Goal: Task Accomplishment & Management: Use online tool/utility

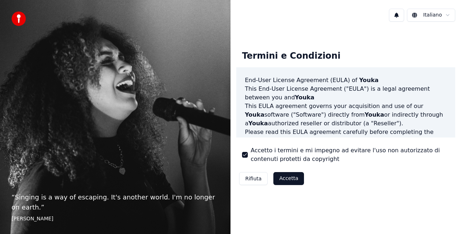
click at [245, 155] on button "Accetto i termini e mi impegno ad evitare l'uso non autorizzato di contenuti pr…" at bounding box center [245, 155] width 6 height 6
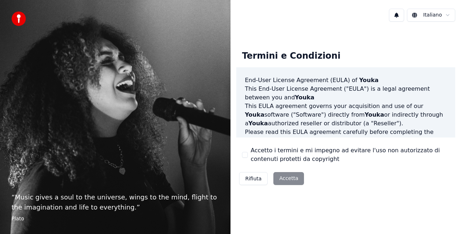
click at [245, 151] on div "Accetto i termini e mi impegno ad evitare l'uso non autorizzato di contenuti pr…" at bounding box center [345, 154] width 207 height 17
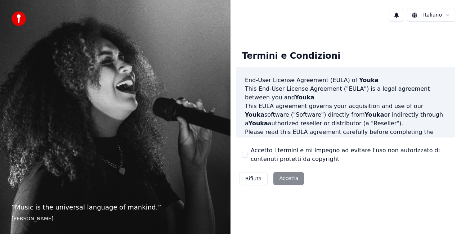
click at [246, 157] on button "Accetto i termini e mi impegno ad evitare l'uso non autorizzato di contenuti pr…" at bounding box center [245, 155] width 6 height 6
click at [242, 153] on button "Accetto i termini e mi impegno ad evitare l'uso non autorizzato di contenuti pr…" at bounding box center [245, 155] width 6 height 6
click at [284, 179] on button "Accetta" at bounding box center [288, 178] width 31 height 13
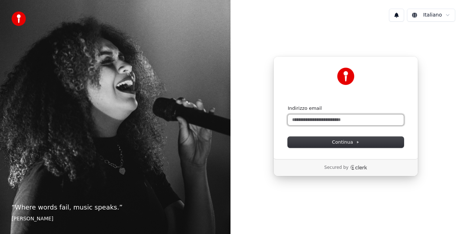
click at [323, 118] on input "Indirizzo email" at bounding box center [345, 119] width 116 height 11
click at [338, 121] on input "**********" at bounding box center [345, 119] width 116 height 11
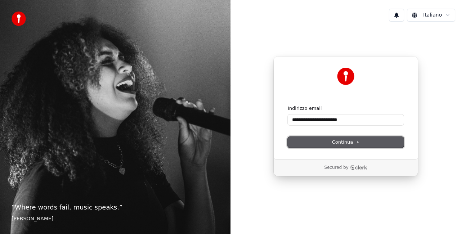
click at [341, 143] on span "Continua" at bounding box center [345, 142] width 27 height 6
type input "**********"
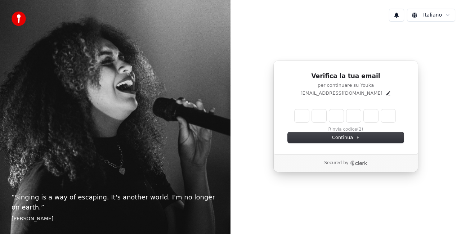
type input "*"
type input "**"
type input "*"
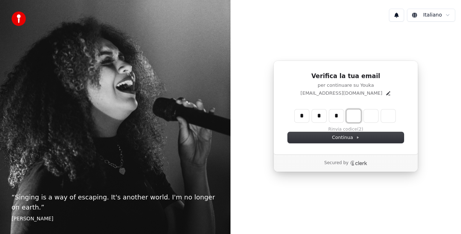
type input "***"
type input "*"
type input "****"
type input "*"
type input "******"
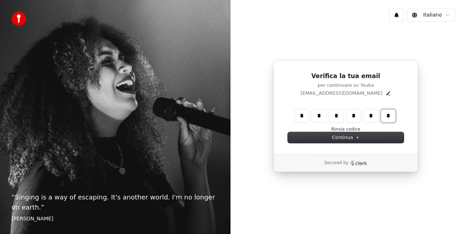
type input "*"
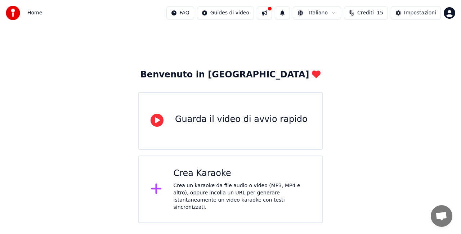
click at [216, 124] on div "Guarda il video di avvio rapido" at bounding box center [241, 120] width 132 height 12
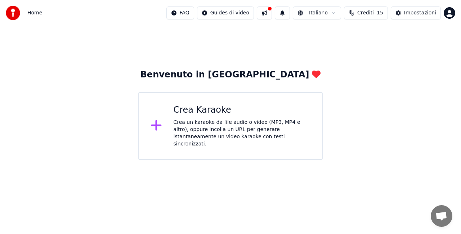
click at [207, 130] on div "Crea un karaoke da file audio o video (MP3, MP4 e altro), oppure incolla un URL…" at bounding box center [241, 133] width 137 height 29
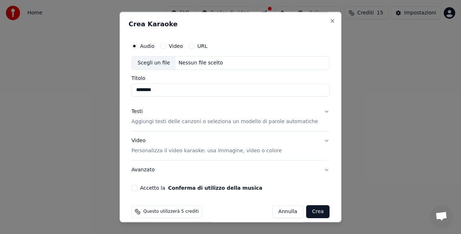
click at [150, 93] on input "*******" at bounding box center [230, 89] width 198 height 13
click at [163, 91] on input "********" at bounding box center [230, 89] width 198 height 13
type input "**********"
click at [168, 185] on button "Conferma di utilizzo della musica" at bounding box center [215, 187] width 94 height 5
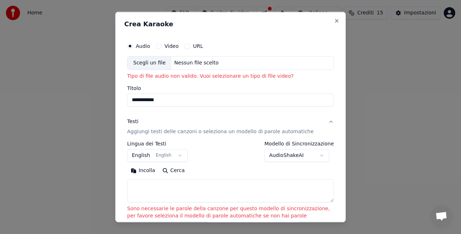
click at [185, 47] on button "URL" at bounding box center [187, 46] width 6 height 6
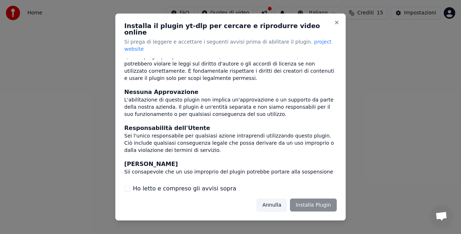
scroll to position [78, 0]
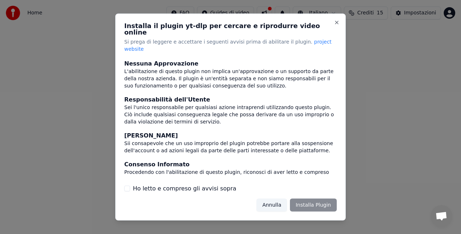
click at [160, 184] on label "Ho letto e compreso gli avvisi sopra" at bounding box center [184, 188] width 103 height 9
click at [130, 185] on button "Ho letto e compreso gli avvisi sopra" at bounding box center [127, 188] width 6 height 6
click at [306, 198] on button "Installa Plugin" at bounding box center [313, 204] width 47 height 13
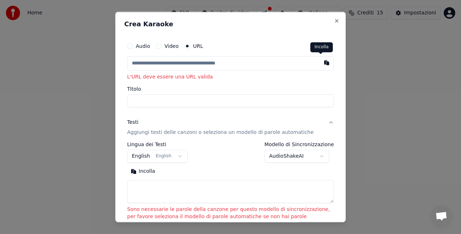
click at [320, 63] on button "button" at bounding box center [326, 62] width 14 height 13
type input "**********"
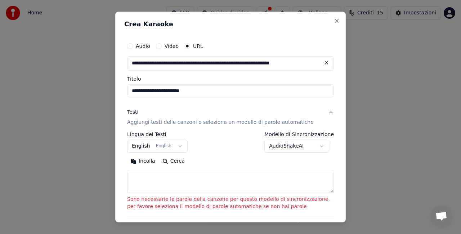
type input "**********"
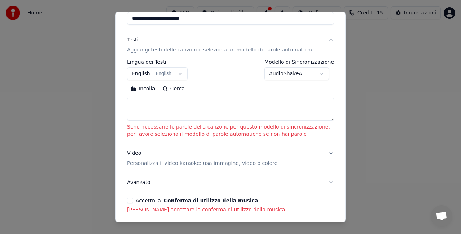
scroll to position [102, 0]
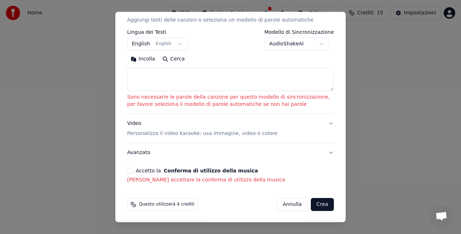
click at [125, 171] on div "**********" at bounding box center [230, 60] width 212 height 253
click at [311, 203] on button "Crea" at bounding box center [321, 204] width 23 height 13
click at [323, 46] on button "AudioShakeAI" at bounding box center [296, 43] width 65 height 13
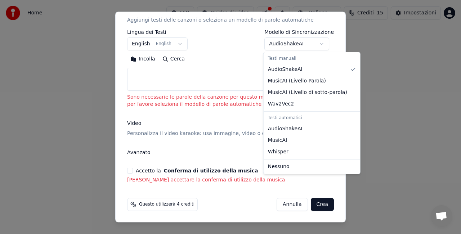
click at [226, 74] on div at bounding box center [230, 117] width 461 height 234
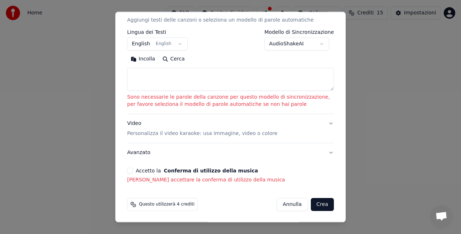
click at [313, 203] on button "Crea" at bounding box center [321, 204] width 23 height 13
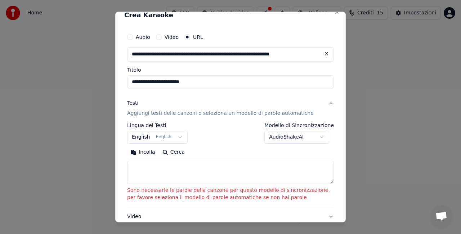
scroll to position [0, 0]
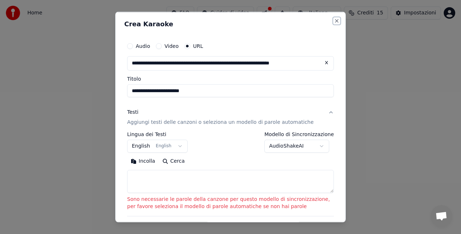
click at [334, 23] on button "Close" at bounding box center [337, 21] width 6 height 6
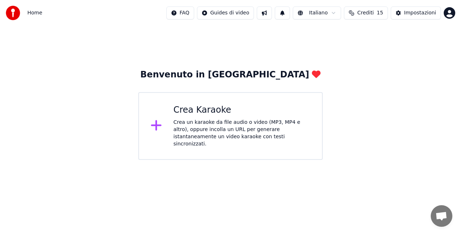
click at [205, 116] on div "Crea Karaoke Crea un karaoke da file audio o video (MP3, MP4 e altro), oppure i…" at bounding box center [241, 125] width 137 height 43
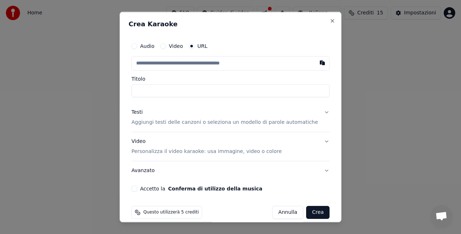
click at [166, 45] on button "Video" at bounding box center [163, 46] width 6 height 6
click at [137, 188] on button "Accetto la Conferma di utilizzo della musica" at bounding box center [134, 188] width 6 height 6
click at [169, 61] on div "Scegli un file" at bounding box center [154, 62] width 44 height 13
click at [194, 47] on button "URL" at bounding box center [192, 46] width 6 height 6
click at [315, 61] on button "button" at bounding box center [322, 62] width 14 height 13
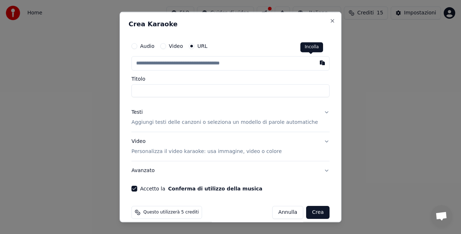
type input "**********"
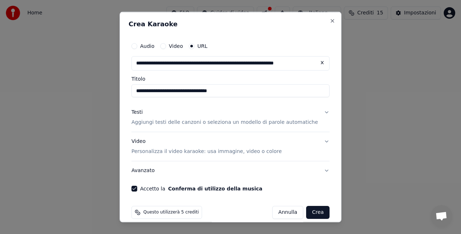
type input "**********"
click at [308, 214] on button "Crea" at bounding box center [317, 211] width 23 height 13
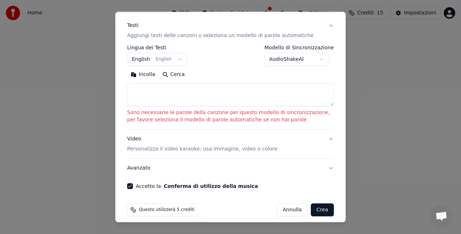
scroll to position [92, 0]
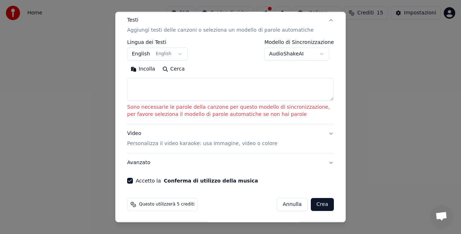
click at [313, 205] on button "Crea" at bounding box center [321, 204] width 23 height 13
click at [185, 142] on p "Personalizza il video karaoke: usa immagine, video o colore" at bounding box center [202, 143] width 150 height 7
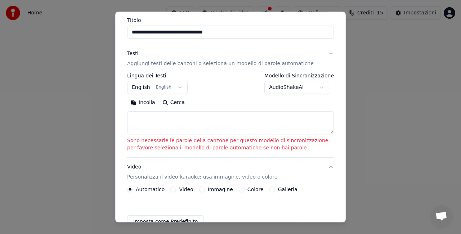
scroll to position [55, 0]
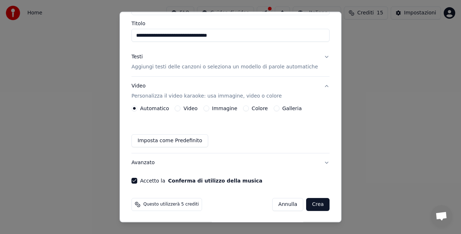
click at [183, 110] on div "Video" at bounding box center [185, 108] width 23 height 6
click at [188, 139] on button "Imposta come Predefinito" at bounding box center [169, 140] width 77 height 13
click at [310, 205] on button "Crea" at bounding box center [317, 204] width 23 height 13
click at [307, 204] on form "**********" at bounding box center [230, 97] width 204 height 233
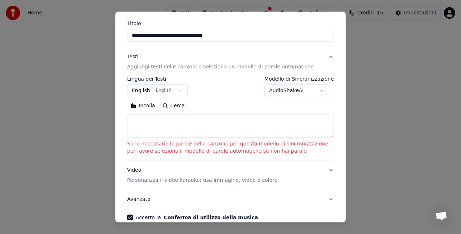
click at [133, 105] on button "Incolla" at bounding box center [143, 106] width 32 height 12
type textarea "**********"
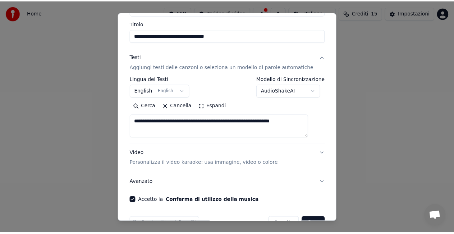
scroll to position [74, 0]
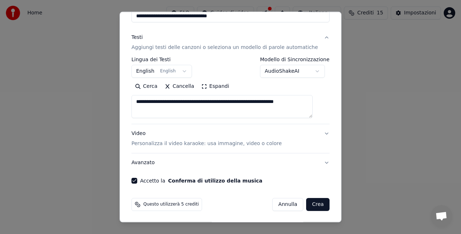
click at [307, 204] on button "Crea" at bounding box center [317, 204] width 23 height 13
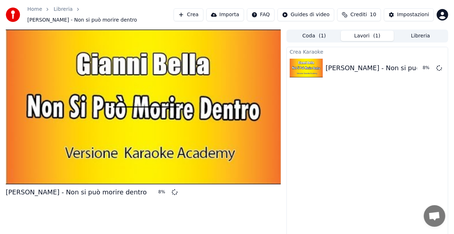
click at [227, 9] on button "Importa" at bounding box center [226, 14] width 38 height 13
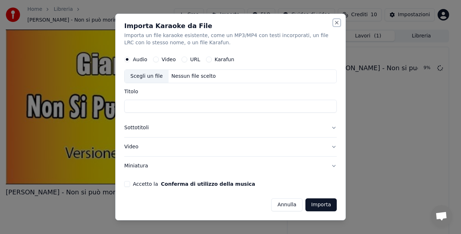
click at [338, 21] on button "Close" at bounding box center [337, 23] width 6 height 6
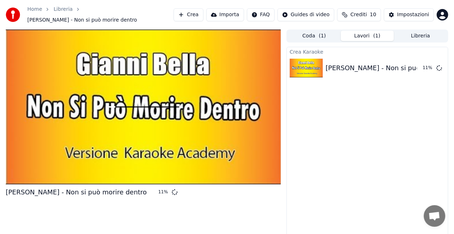
click at [373, 33] on button "Lavori ( 1 )" at bounding box center [367, 36] width 53 height 10
click at [323, 33] on span "( 1 )" at bounding box center [322, 35] width 7 height 7
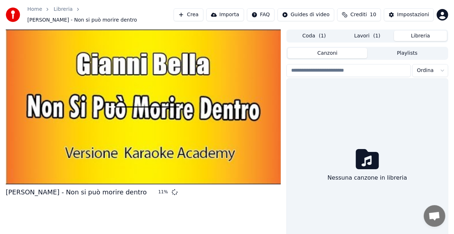
click at [423, 32] on button "Libreria" at bounding box center [420, 36] width 53 height 10
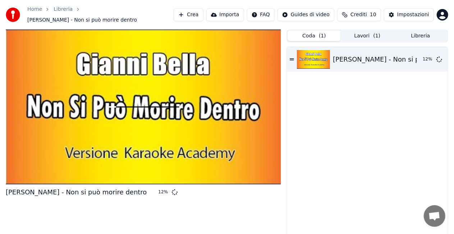
click at [304, 33] on button "Coda ( 1 )" at bounding box center [314, 36] width 53 height 10
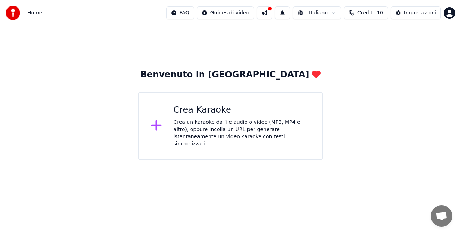
click at [218, 120] on div "Crea un karaoke da file audio o video (MP3, MP4 e altro), oppure incolla un URL…" at bounding box center [241, 133] width 137 height 29
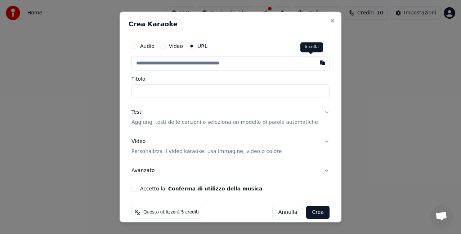
click at [315, 64] on button "button" at bounding box center [322, 62] width 14 height 13
type input "**********"
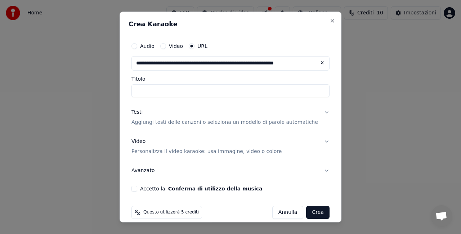
type input "**********"
click at [306, 209] on button "Crea" at bounding box center [317, 211] width 23 height 13
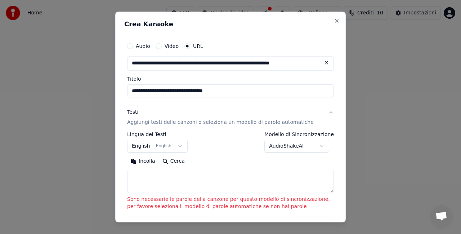
click at [142, 161] on button "Incolla" at bounding box center [143, 161] width 32 height 12
type textarea "**********"
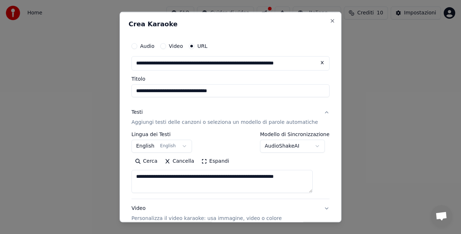
scroll to position [85, 0]
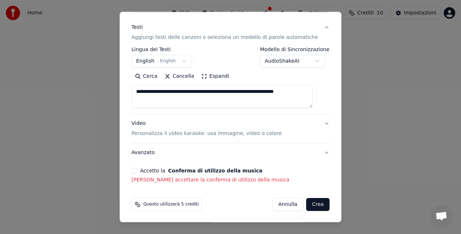
click at [301, 212] on div "Questo utilizzerà 5 crediti [PERSON_NAME]" at bounding box center [230, 204] width 204 height 19
click at [137, 171] on button "Accetto la Conferma di utilizzo della musica" at bounding box center [134, 171] width 6 height 6
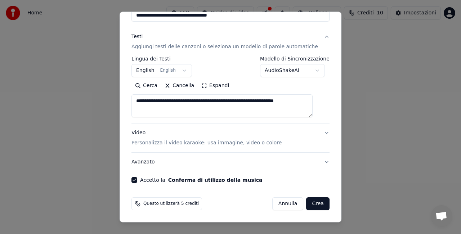
scroll to position [74, 0]
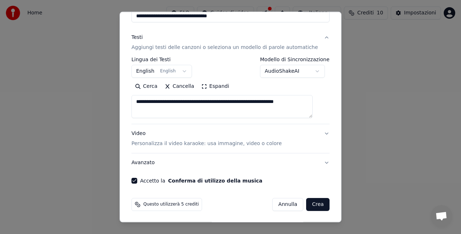
click at [308, 201] on button "Crea" at bounding box center [317, 204] width 23 height 13
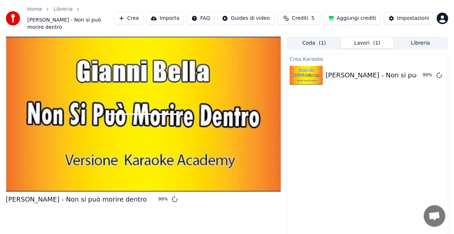
click at [167, 88] on div at bounding box center [143, 114] width 275 height 155
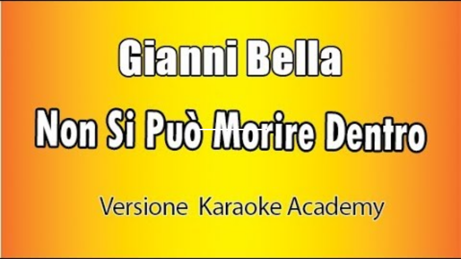
click at [246, 119] on div at bounding box center [230, 129] width 461 height 259
click at [223, 115] on div at bounding box center [230, 129] width 461 height 259
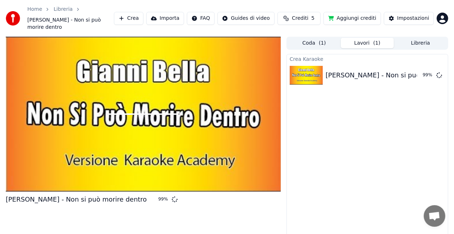
click at [174, 95] on div at bounding box center [143, 114] width 275 height 155
click at [411, 15] on div "Impostazioni" at bounding box center [414, 18] width 32 height 7
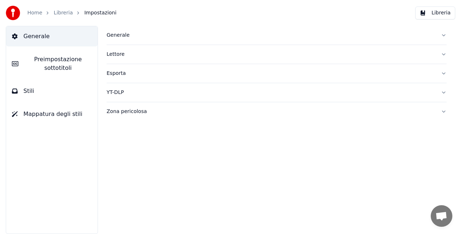
click at [118, 55] on div "Lettore" at bounding box center [270, 54] width 328 height 7
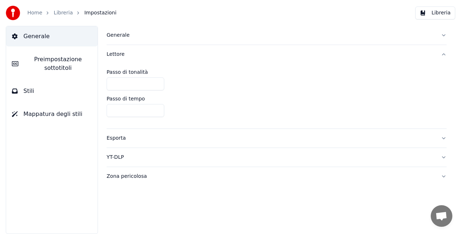
click at [29, 95] on button "Stili" at bounding box center [51, 91] width 91 height 20
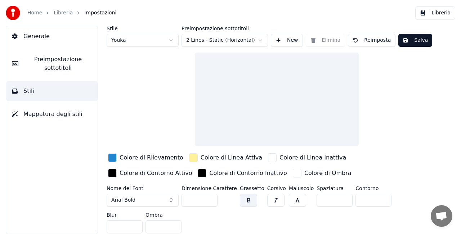
click at [151, 155] on div "Colore di Rilevamento" at bounding box center [151, 157] width 64 height 9
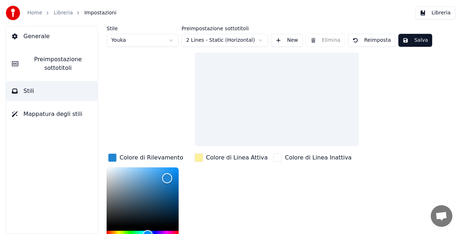
click at [159, 157] on div "Colore di Rilevamento" at bounding box center [151, 157] width 64 height 9
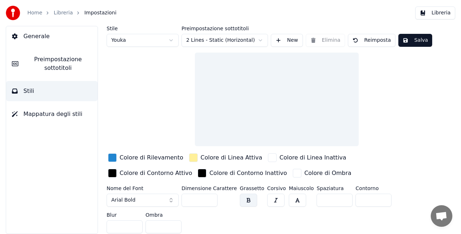
click at [153, 159] on div "Colore di Rilevamento" at bounding box center [151, 157] width 64 height 9
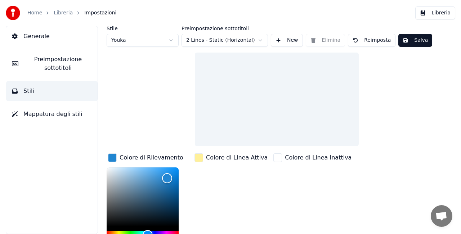
click at [36, 15] on link "Home" at bounding box center [34, 12] width 15 height 7
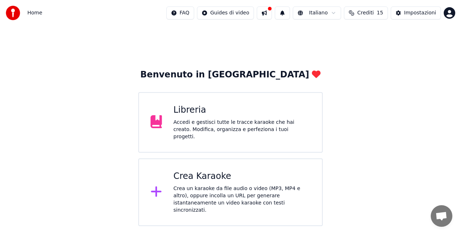
click at [270, 11] on button at bounding box center [264, 12] width 15 height 13
drag, startPoint x: 219, startPoint y: 26, endPoint x: 251, endPoint y: 28, distance: 32.5
click at [218, 26] on div "Benvenuto in Youka Libreria Accedi e gestisci tutte le tracce karaoke che hai c…" at bounding box center [230, 126] width 461 height 200
click at [228, 8] on html "Home FAQ Guides di video Italiano Crediti 15 Impostazioni Benvenuto in Youka Li…" at bounding box center [230, 113] width 461 height 226
click at [366, 15] on html "Home FAQ Guides di video Italiano Crediti 15 Impostazioni Benvenuto in Youka Li…" at bounding box center [230, 113] width 461 height 226
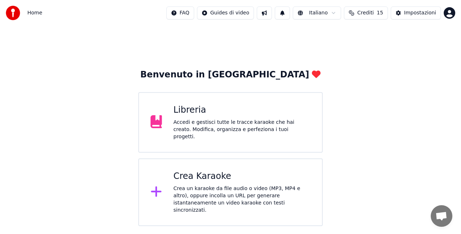
click at [209, 181] on div "Crea Karaoke Crea un karaoke da file audio o video (MP3, MP4 e altro), oppure i…" at bounding box center [241, 192] width 137 height 43
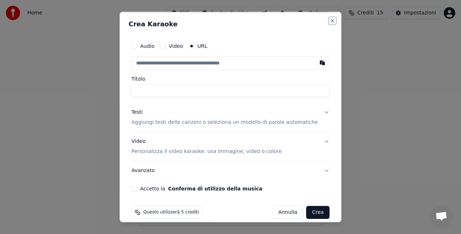
click at [329, 21] on button "Close" at bounding box center [332, 21] width 6 height 6
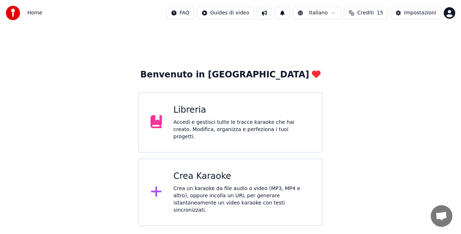
click at [266, 15] on button at bounding box center [264, 12] width 15 height 13
click at [250, 34] on div "Benvenuto in Youka Libreria Accedi e gestisci tutte le tracce karaoke che hai c…" at bounding box center [230, 126] width 461 height 200
click at [186, 12] on html "Home FAQ Guides di video Italiano Crediti 15 Impostazioni Benvenuto in Youka Li…" at bounding box center [230, 113] width 461 height 226
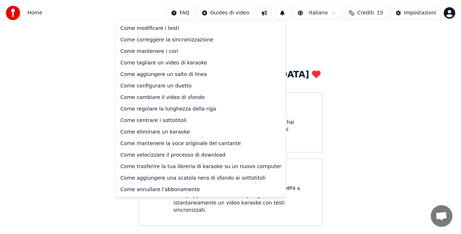
click at [286, 34] on html "Home FAQ Guides di video Italiano Crediti 15 Impostazioni Benvenuto in Youka Li…" at bounding box center [230, 113] width 461 height 226
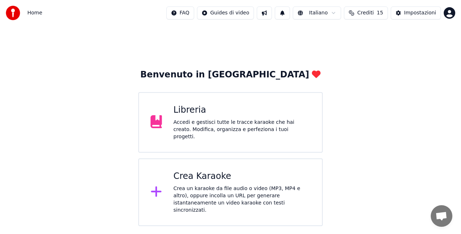
click at [373, 12] on span "Crediti" at bounding box center [365, 12] width 17 height 7
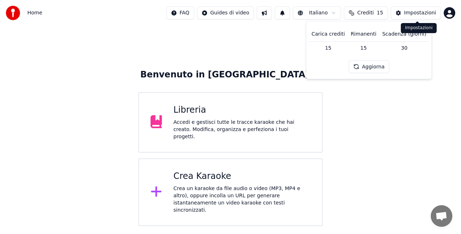
click at [419, 13] on div "Impostazioni" at bounding box center [420, 12] width 32 height 7
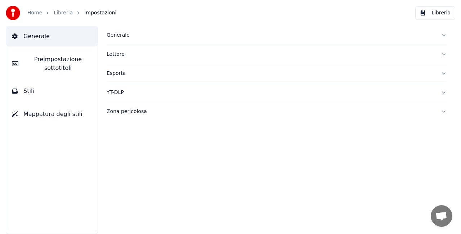
click at [36, 37] on span "Generale" at bounding box center [36, 36] width 26 height 9
click at [30, 14] on link "Home" at bounding box center [34, 12] width 15 height 7
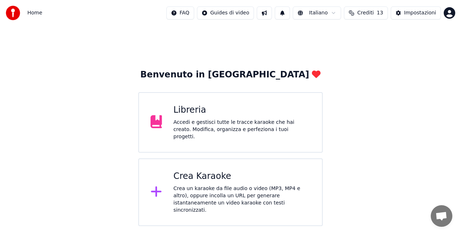
drag, startPoint x: 27, startPoint y: 10, endPoint x: 23, endPoint y: 10, distance: 3.7
click at [23, 10] on div "Home" at bounding box center [24, 13] width 36 height 14
click at [13, 15] on img at bounding box center [13, 13] width 14 height 14
click at [31, 15] on span "Home" at bounding box center [34, 12] width 15 height 7
click at [32, 15] on span "Home" at bounding box center [34, 12] width 15 height 7
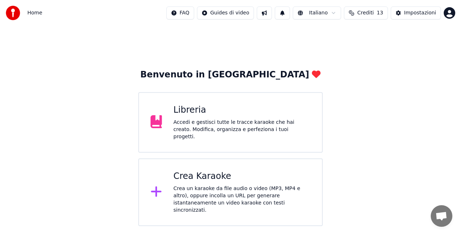
click at [245, 15] on html "Home FAQ Guides di video Italiano Crediti 13 Impostazioni Benvenuto in Youka Li…" at bounding box center [230, 113] width 461 height 226
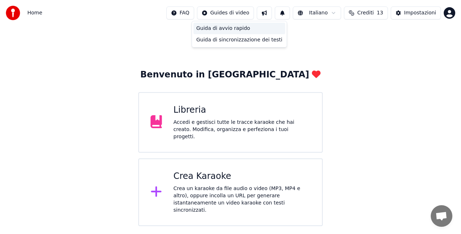
click at [237, 30] on div "Guida di avvio rapido" at bounding box center [239, 29] width 92 height 12
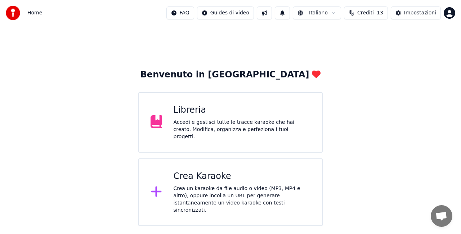
click at [213, 185] on div "Crea un karaoke da file audio o video (MP3, MP4 e altro), oppure incolla un URL…" at bounding box center [241, 199] width 137 height 29
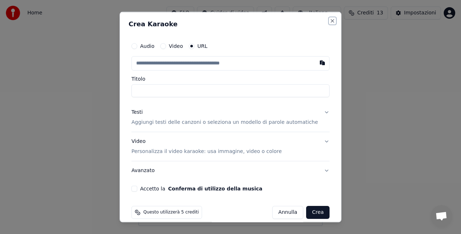
click at [329, 21] on button "Close" at bounding box center [332, 21] width 6 height 6
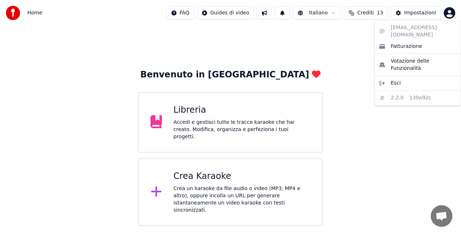
click at [451, 14] on html "Home FAQ Guides di video Italiano Crediti 13 Impostazioni Benvenuto in Youka Li…" at bounding box center [230, 113] width 461 height 226
click at [394, 80] on span "Esci" at bounding box center [395, 83] width 10 height 7
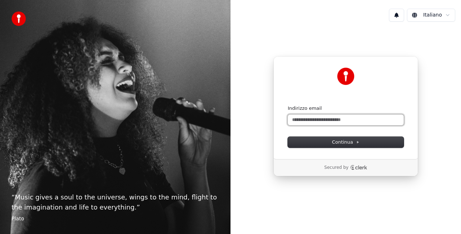
click at [305, 118] on input "Indirizzo email" at bounding box center [345, 119] width 116 height 11
